Goal: Task Accomplishment & Management: Manage account settings

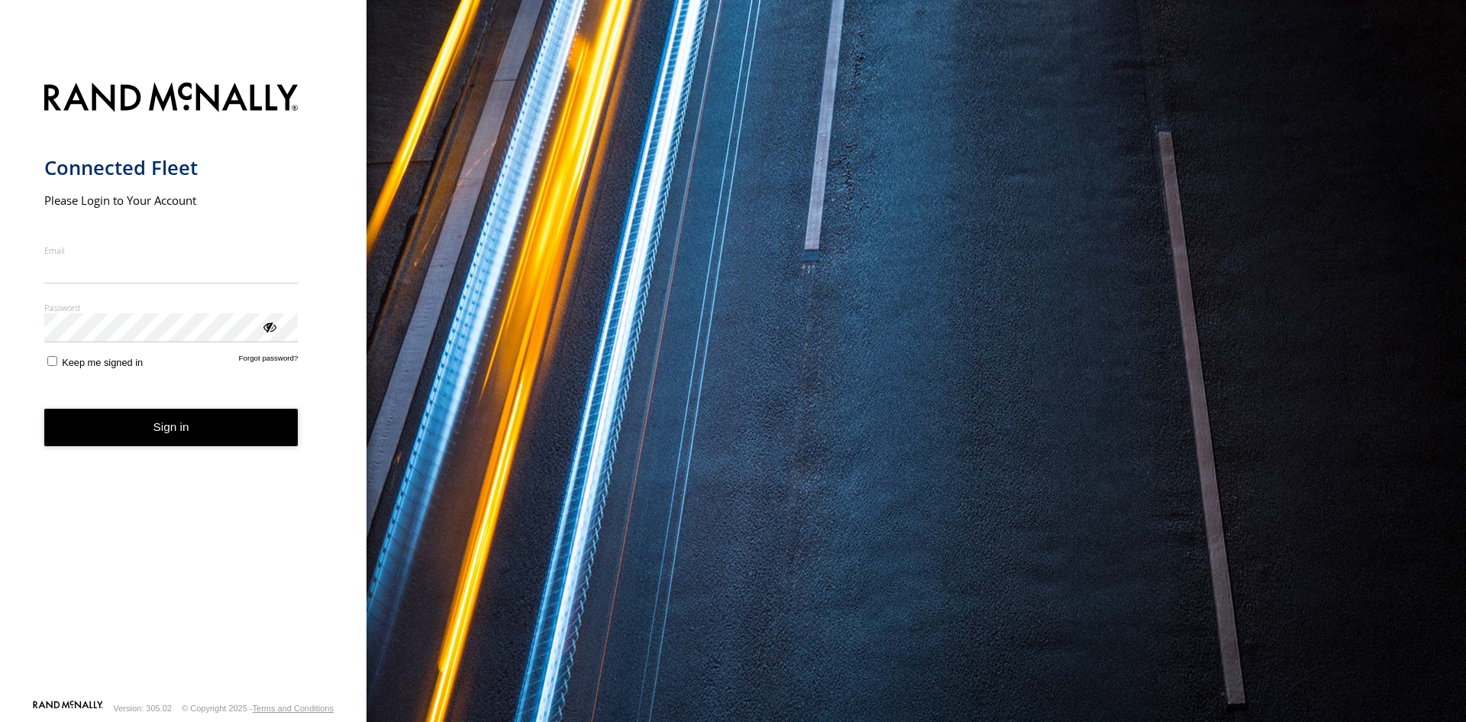
click at [121, 270] on input "Email" at bounding box center [171, 269] width 254 height 27
type input "**********"
click at [225, 422] on button "Sign in" at bounding box center [171, 427] width 254 height 37
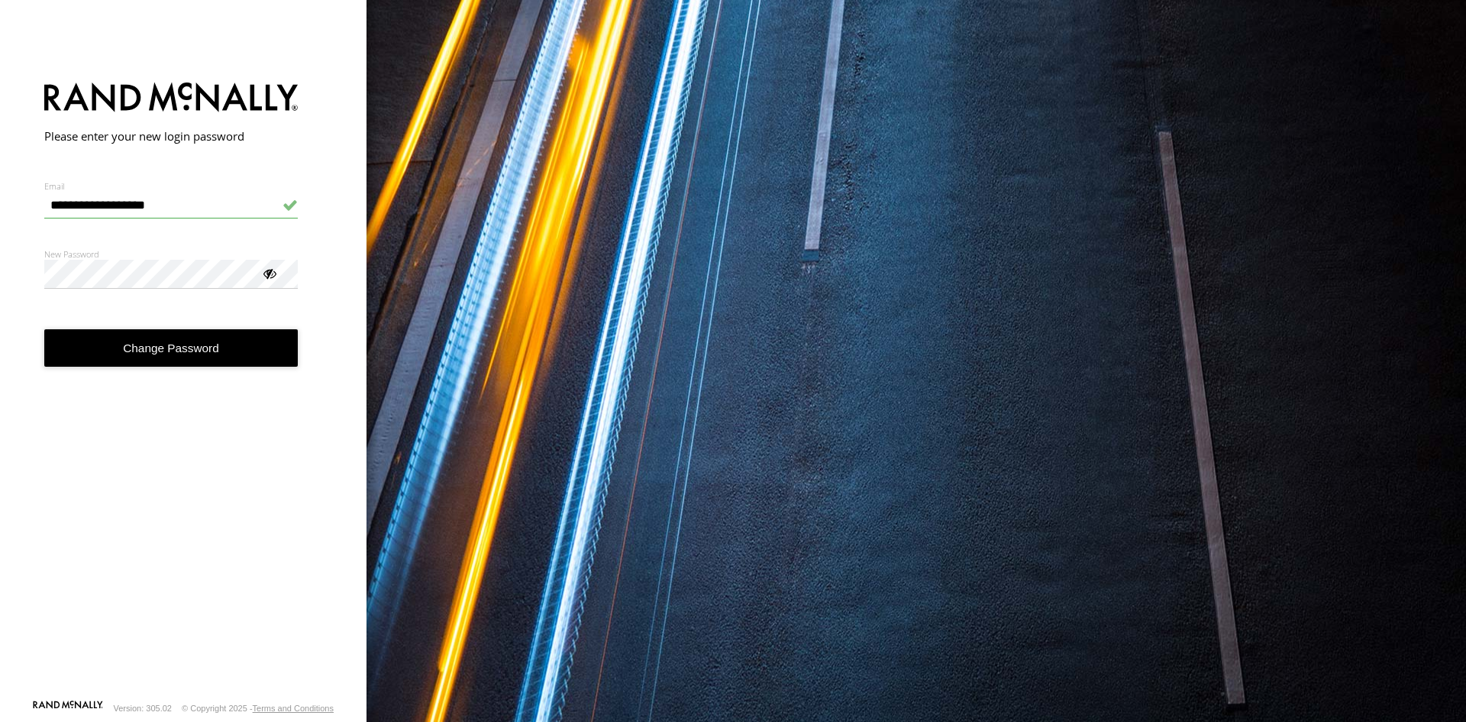
click at [174, 344] on button "Change Password" at bounding box center [171, 347] width 254 height 37
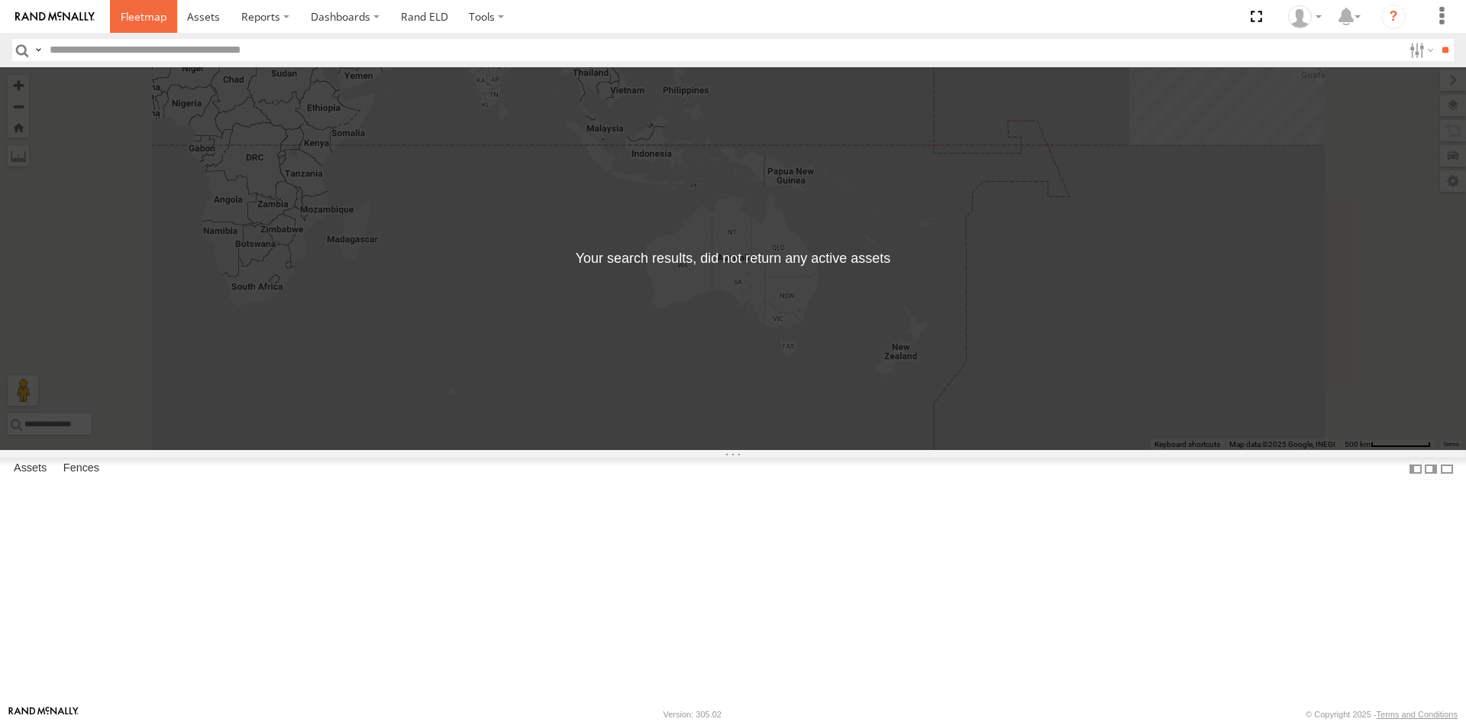
click at [134, 11] on span at bounding box center [144, 16] width 46 height 15
click at [211, 18] on span at bounding box center [203, 16] width 33 height 15
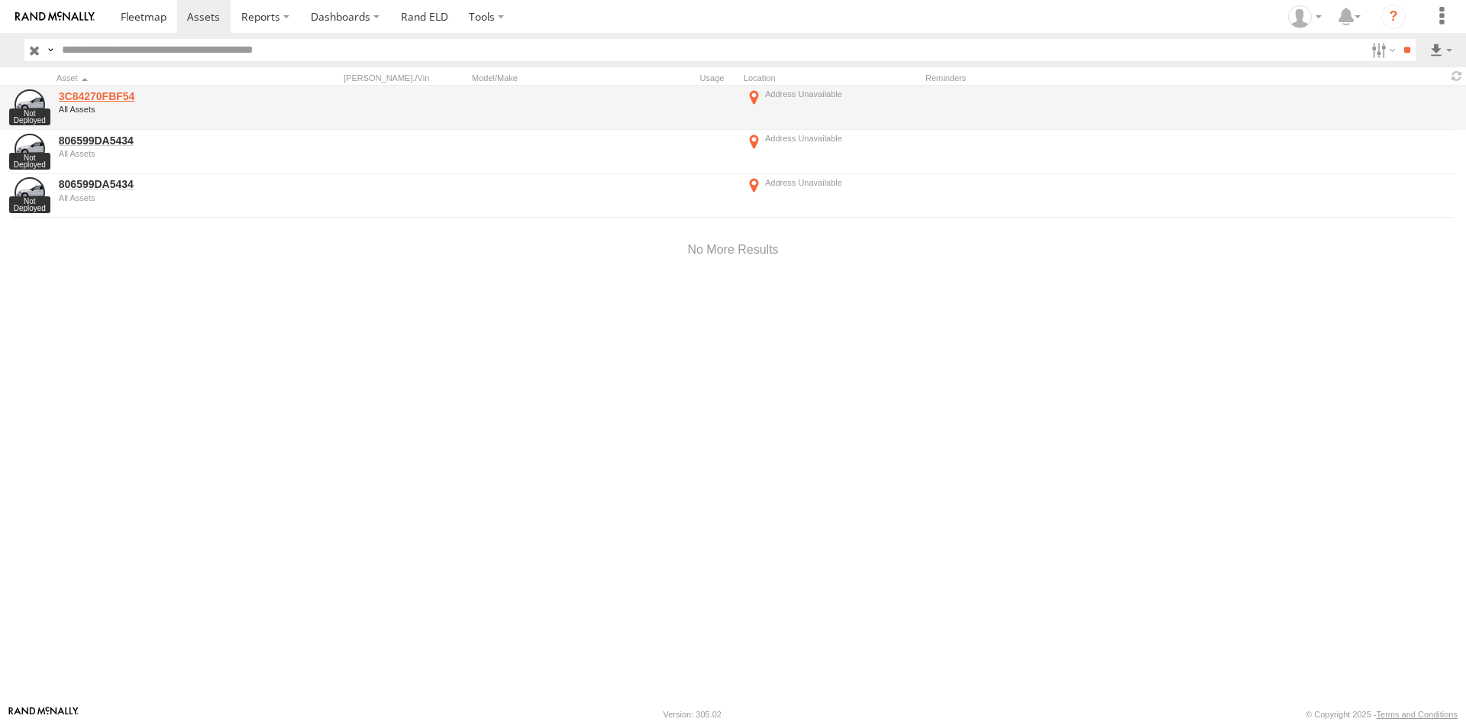
click at [86, 99] on link "3C84270FBF54" at bounding box center [163, 96] width 209 height 14
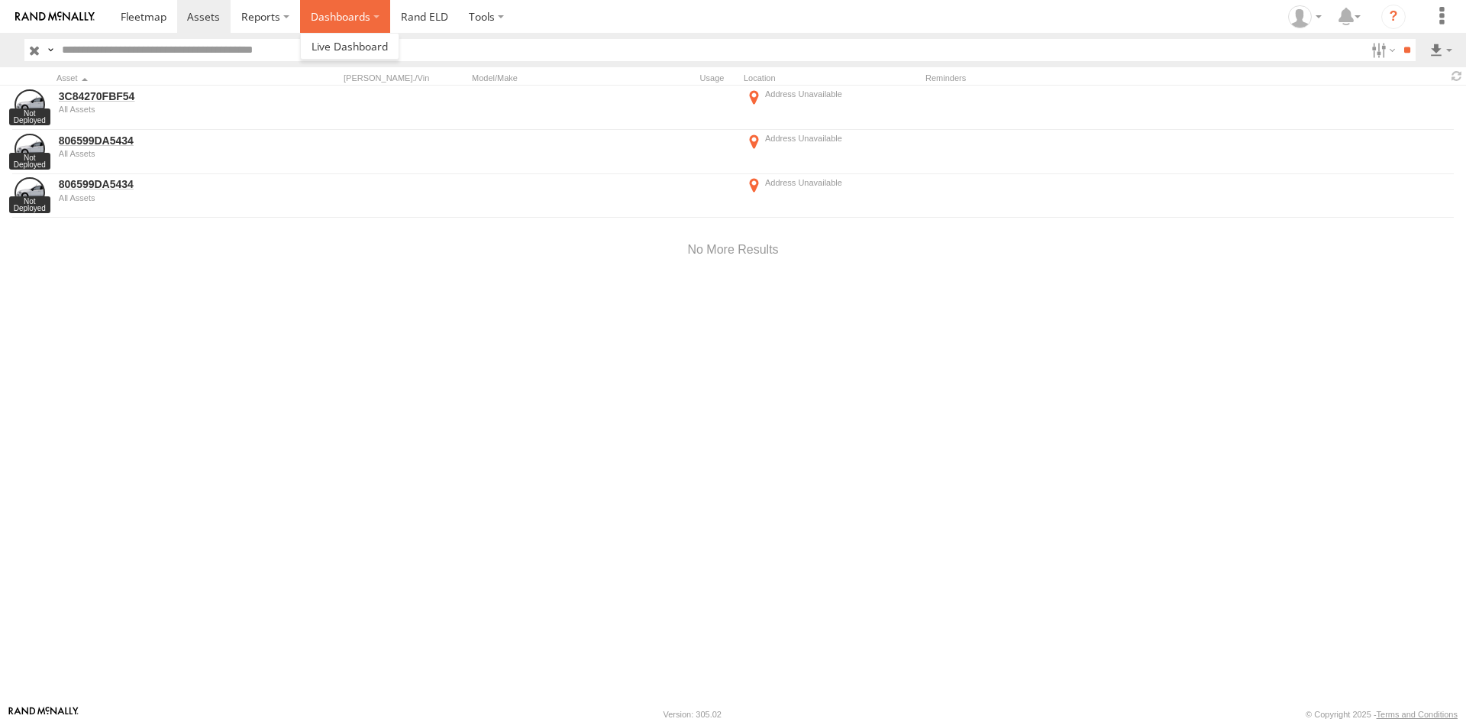
click at [372, 18] on label "Dashboards" at bounding box center [345, 16] width 90 height 33
click at [355, 44] on span at bounding box center [350, 46] width 76 height 15
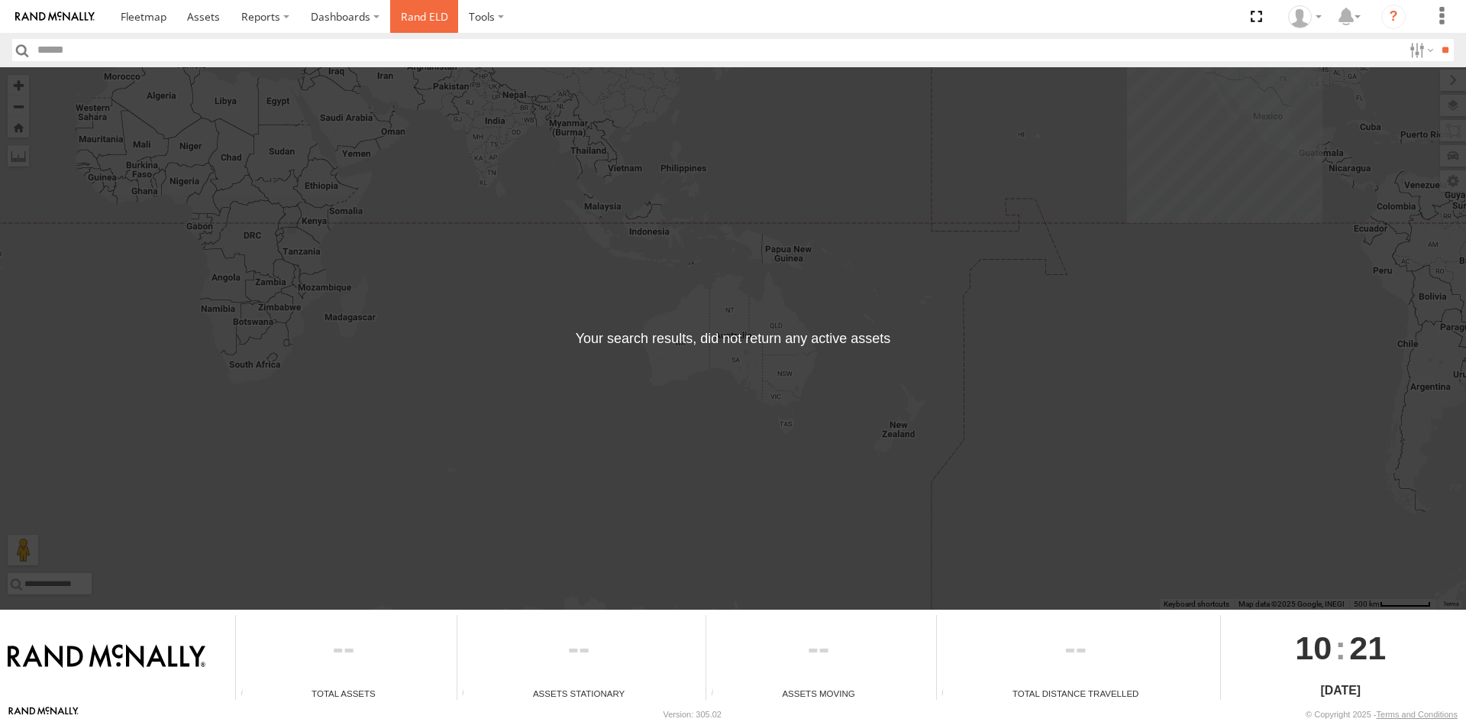
click at [426, 17] on link "Rand ELD" at bounding box center [424, 16] width 69 height 33
